Goal: Information Seeking & Learning: Learn about a topic

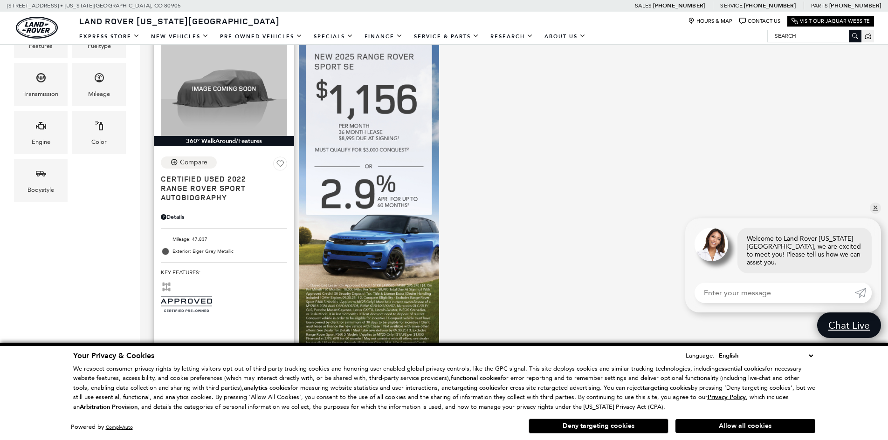
scroll to position [248, 0]
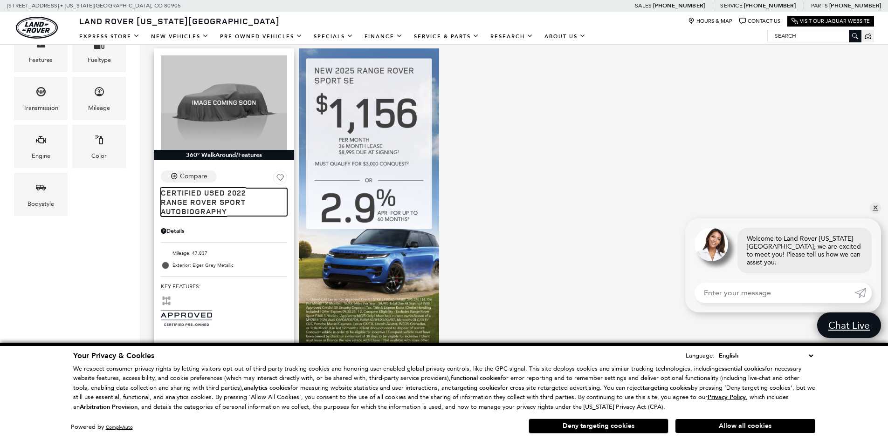
click at [227, 196] on span "Certified Used 2022" at bounding box center [220, 192] width 119 height 9
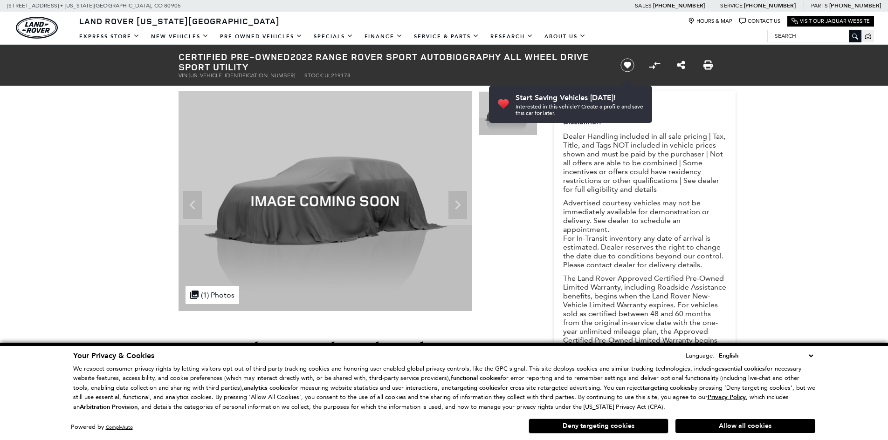
click at [324, 77] on span "UL219178" at bounding box center [337, 75] width 26 height 7
copy span "UL219178"
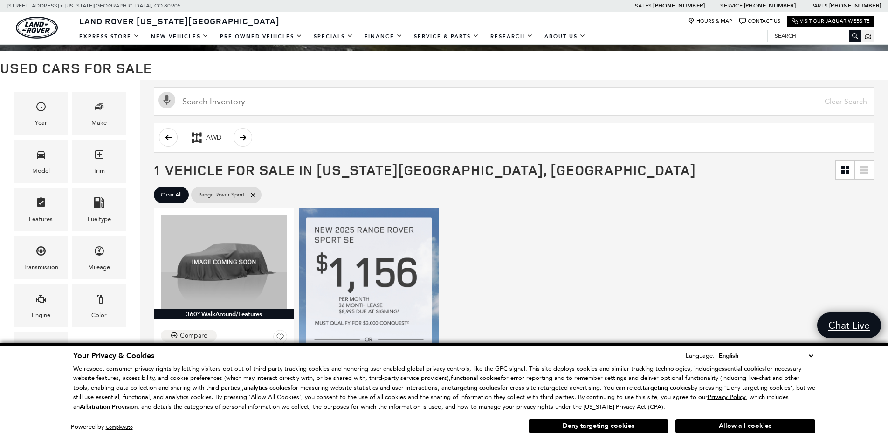
scroll to position [124, 0]
